Goal: Task Accomplishment & Management: Complete application form

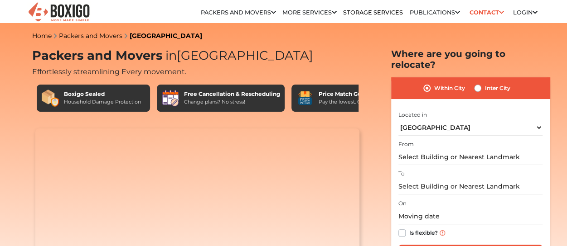
click at [495, 83] on label "Inter City" at bounding box center [497, 88] width 25 height 11
click at [481, 83] on input "Inter City" at bounding box center [477, 87] width 7 height 9
radio input "true"
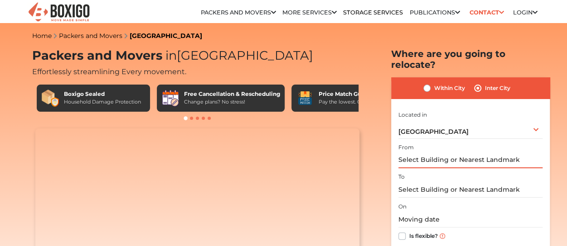
click at [442, 153] on input "text" at bounding box center [470, 161] width 144 height 16
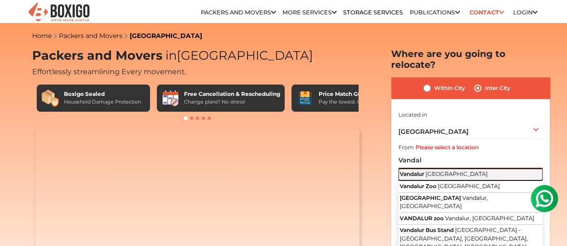
click at [432, 171] on span "[GEOGRAPHIC_DATA]" at bounding box center [456, 174] width 62 height 7
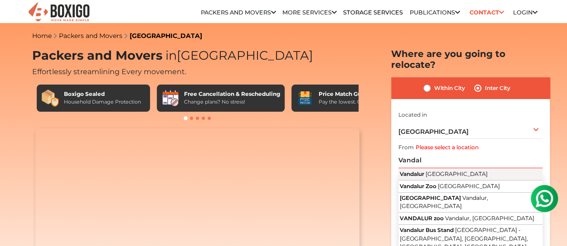
type input "Vandalur, [GEOGRAPHIC_DATA]"
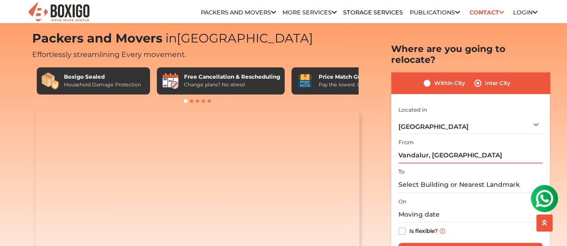
scroll to position [19, 0]
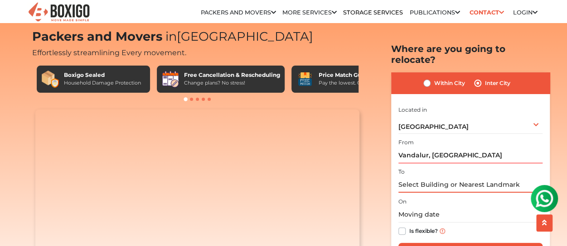
click at [429, 177] on input "text" at bounding box center [470, 185] width 144 height 16
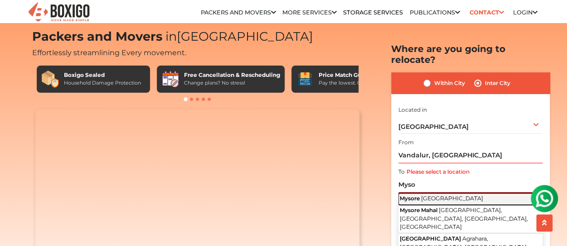
click at [427, 195] on span "[GEOGRAPHIC_DATA]" at bounding box center [452, 198] width 62 height 7
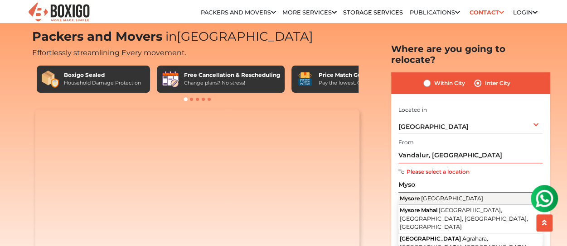
type input "[GEOGRAPHIC_DATA], [GEOGRAPHIC_DATA]"
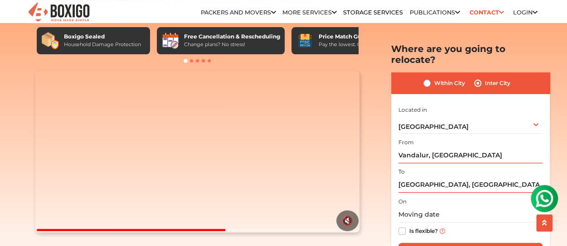
scroll to position [70, 0]
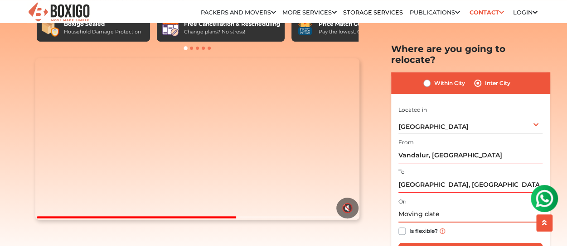
click at [419, 207] on input "text" at bounding box center [470, 215] width 144 height 16
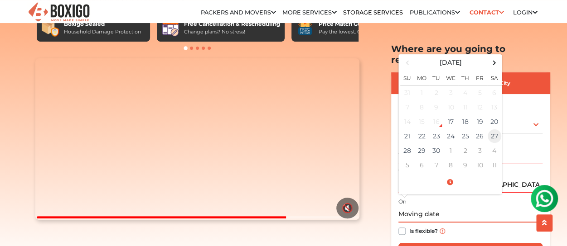
click at [496, 129] on td "27" at bounding box center [494, 136] width 14 height 14
type input "[DATE] 12:00 AM"
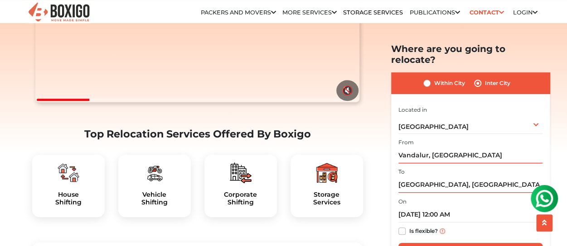
scroll to position [190, 0]
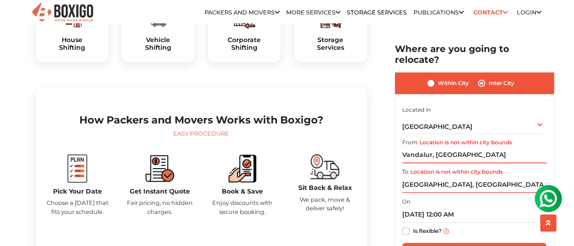
scroll to position [343, 0]
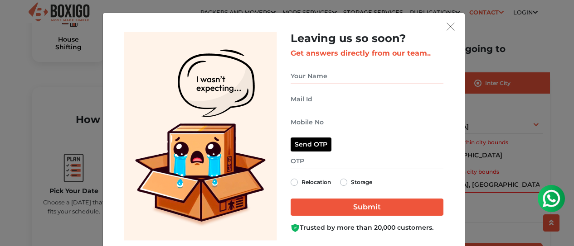
click at [338, 78] on input "get free quote dialog" at bounding box center [366, 76] width 153 height 16
type input "a"
type input "[PERSON_NAME]"
click at [314, 98] on input "get free quote dialog" at bounding box center [366, 100] width 153 height 16
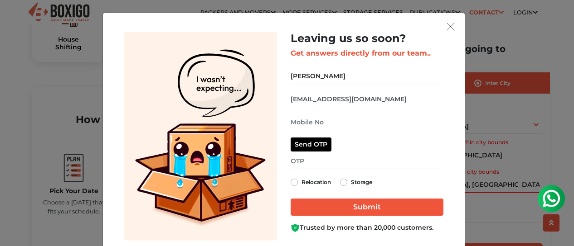
type input "[EMAIL_ADDRESS][DOMAIN_NAME]"
type input "9176583535"
click at [318, 161] on input "get free quote dialog" at bounding box center [366, 162] width 153 height 16
click at [311, 163] on input "get free quote dialog" at bounding box center [366, 162] width 153 height 16
click at [309, 143] on button "Send OTP" at bounding box center [310, 145] width 41 height 14
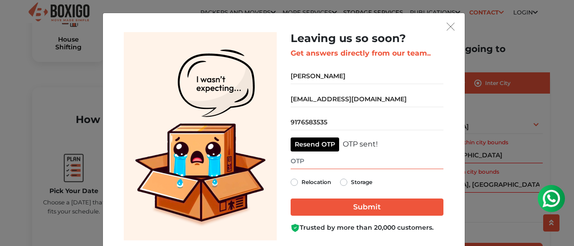
click at [306, 160] on input "get free quote dialog" at bounding box center [366, 162] width 153 height 16
type input "6070"
click at [297, 183] on div "Relocation" at bounding box center [310, 182] width 40 height 11
click at [301, 182] on label "Relocation" at bounding box center [315, 182] width 29 height 11
click at [291, 182] on input "Relocation" at bounding box center [293, 181] width 7 height 9
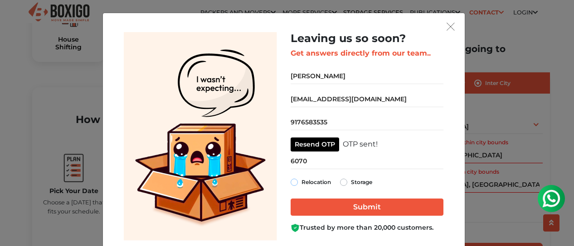
radio input "true"
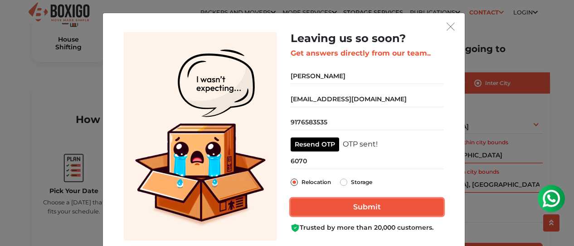
click at [320, 205] on input "Submit" at bounding box center [366, 207] width 153 height 17
